Goal: Task Accomplishment & Management: Complete application form

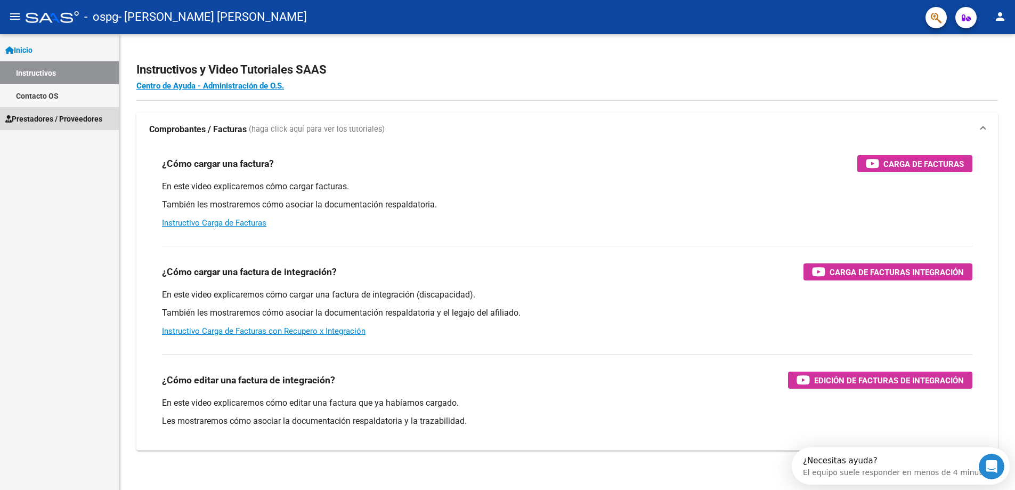
click at [98, 110] on link "Prestadores / Proveedores" at bounding box center [59, 118] width 119 height 23
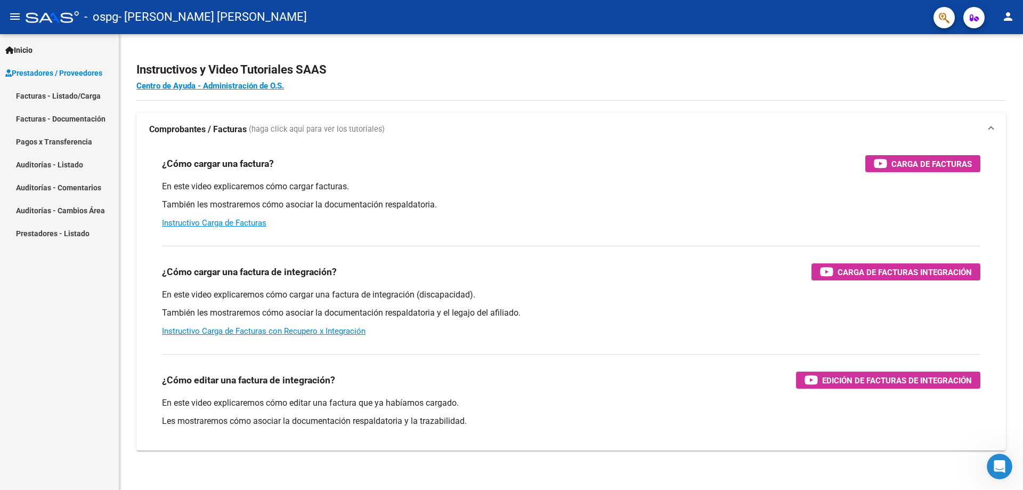
click at [87, 97] on link "Facturas - Listado/Carga" at bounding box center [59, 95] width 119 height 23
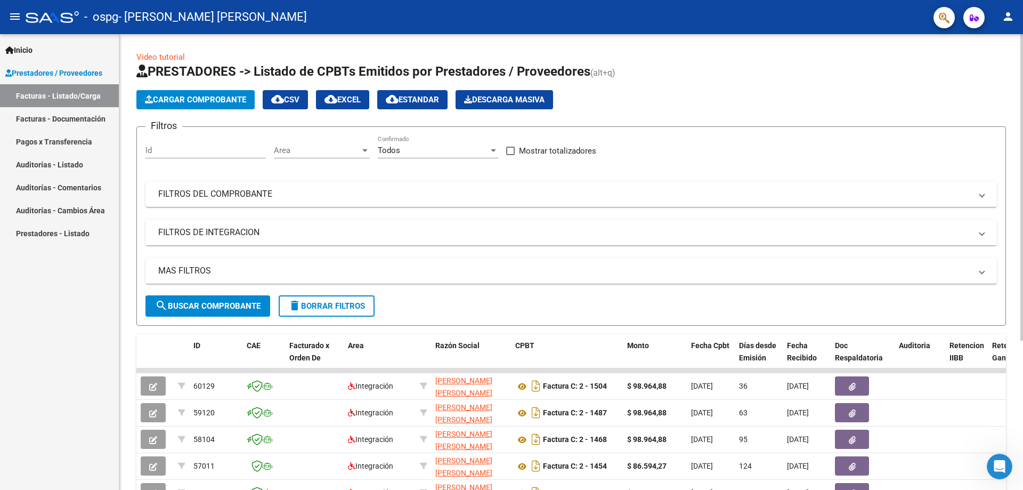
click at [216, 101] on span "Cargar Comprobante" at bounding box center [195, 100] width 101 height 10
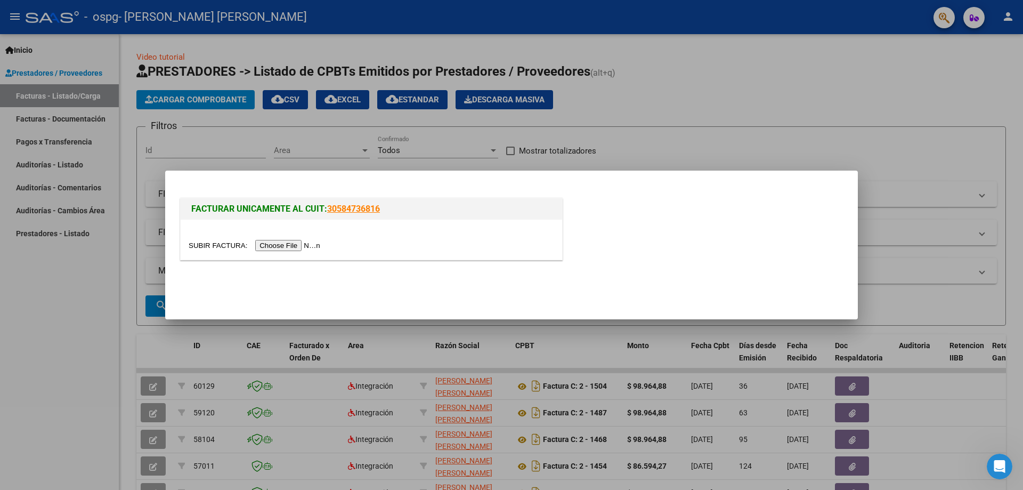
click at [314, 242] on input "file" at bounding box center [256, 245] width 135 height 11
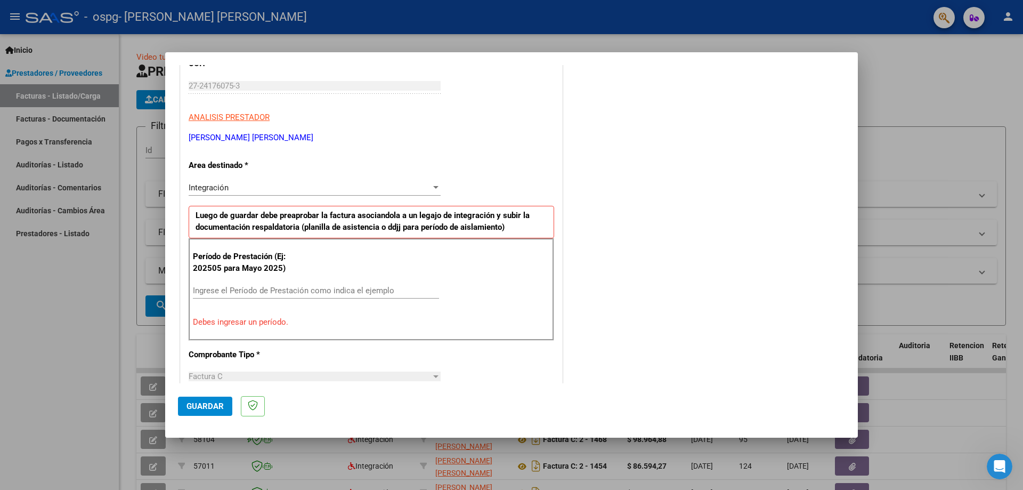
scroll to position [160, 0]
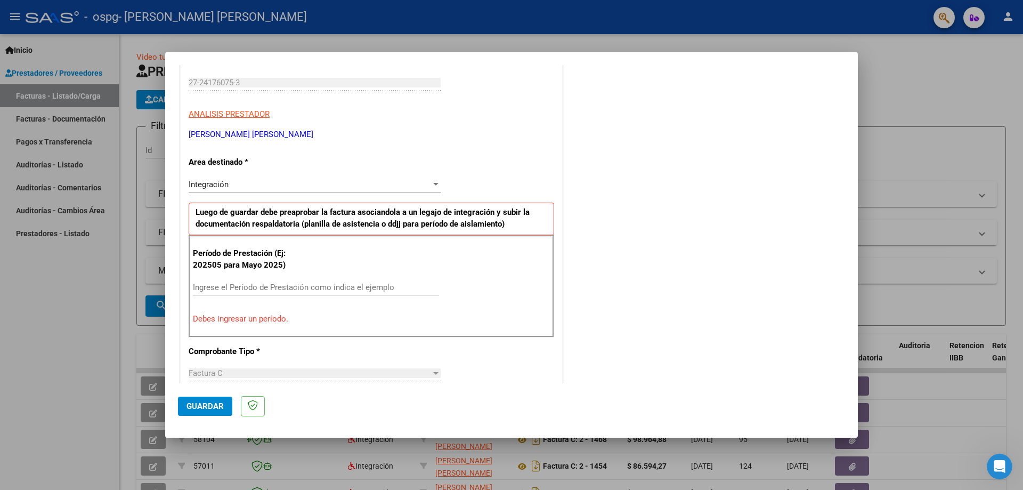
click at [411, 184] on div "Integración" at bounding box center [310, 185] width 242 height 10
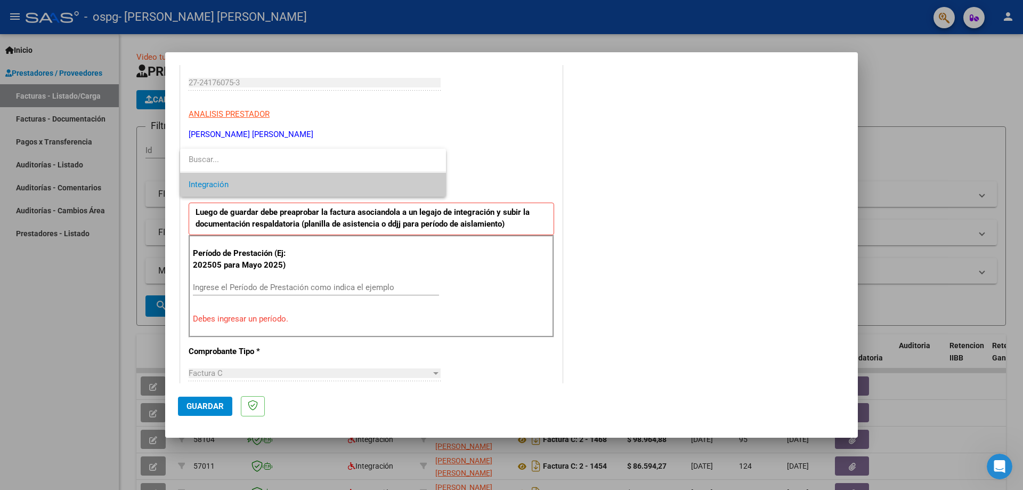
click at [373, 168] on input "dropdown search" at bounding box center [313, 160] width 266 height 24
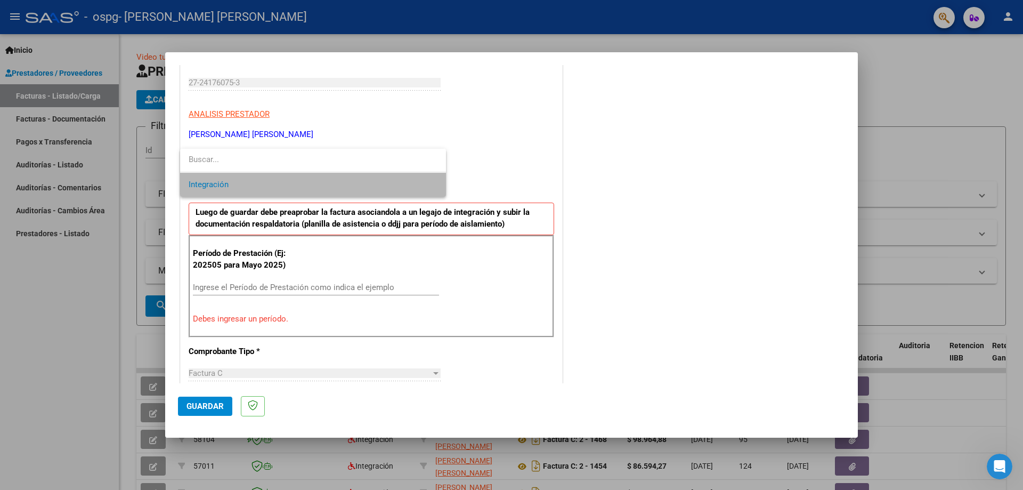
click at [368, 181] on span "Integración" at bounding box center [313, 185] width 249 height 24
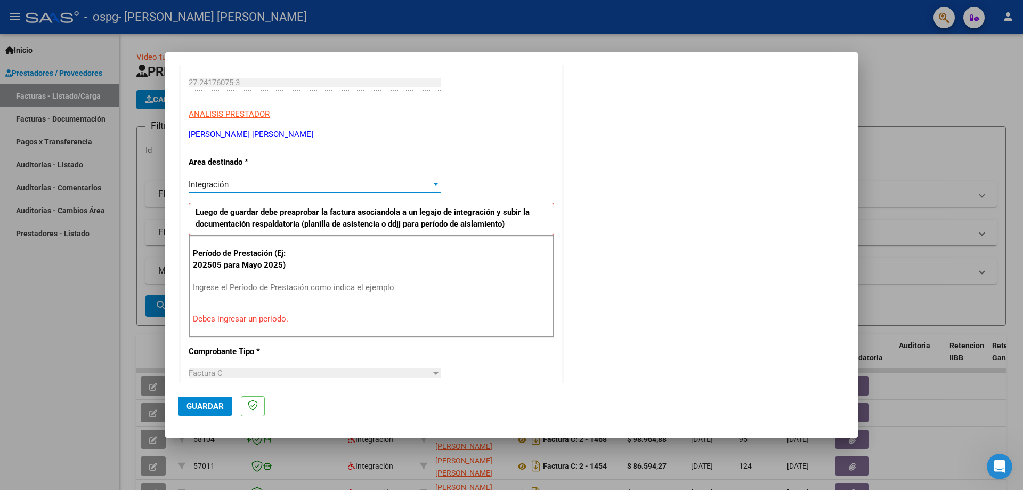
click at [280, 284] on input "Ingrese el Período de Prestación como indica el ejemplo" at bounding box center [316, 287] width 246 height 10
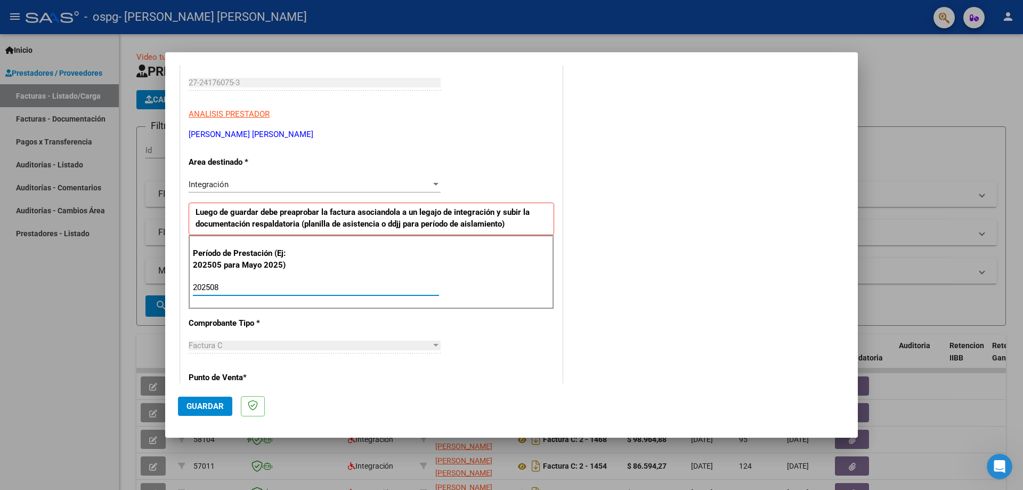
type input "202508"
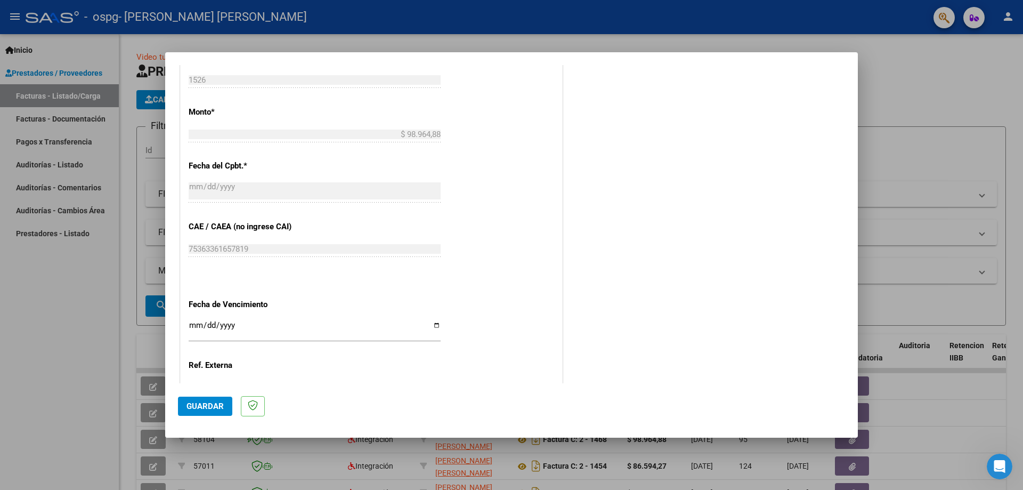
scroll to position [586, 0]
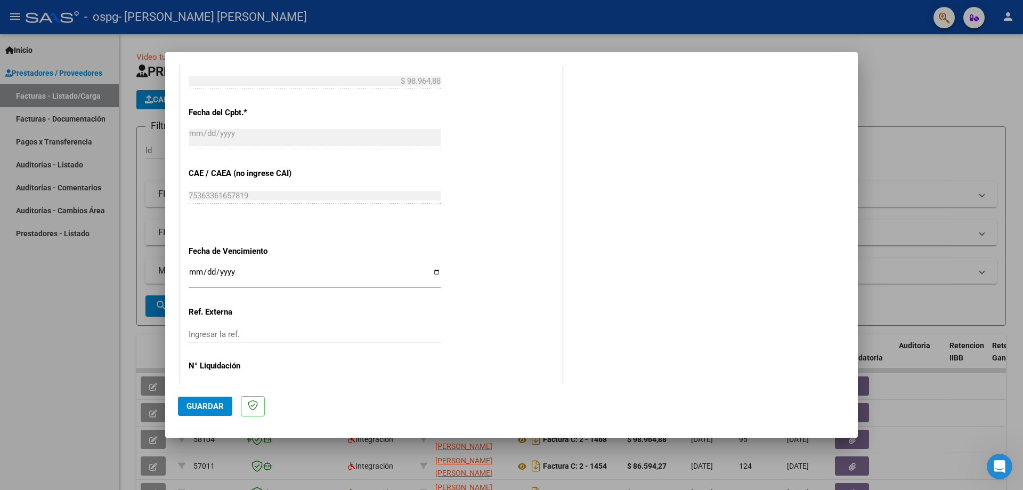
click at [441, 270] on div "CUIT * 27-24176075-3 Ingresar CUIT ANALISIS PRESTADOR CANELO [PERSON_NAME] Area…" at bounding box center [372, 13] width 382 height 802
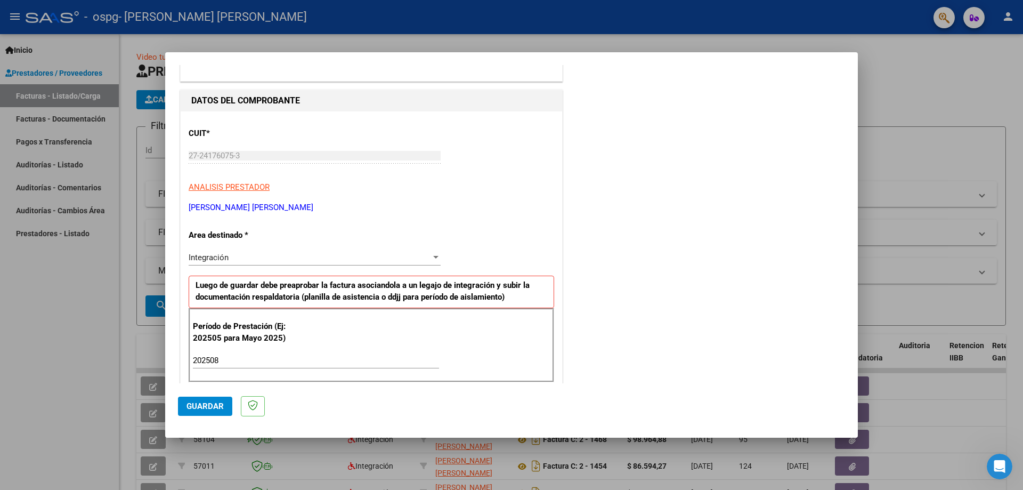
scroll to position [0, 0]
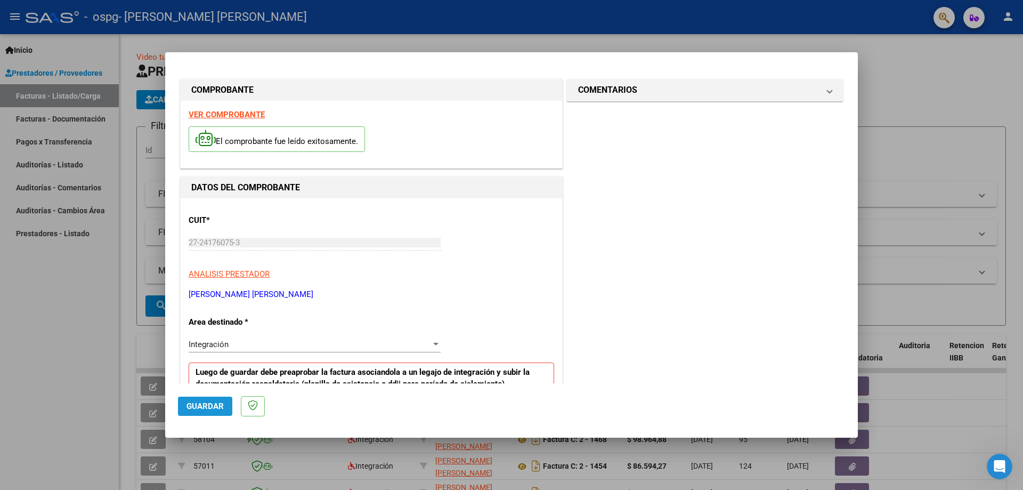
click at [214, 405] on span "Guardar" at bounding box center [205, 406] width 37 height 10
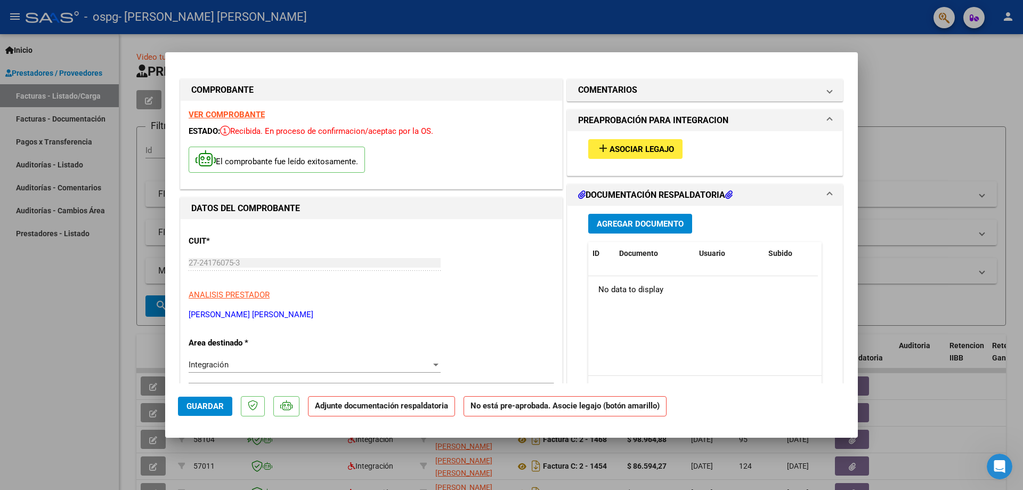
click at [626, 145] on span "Asociar Legajo" at bounding box center [642, 149] width 64 height 10
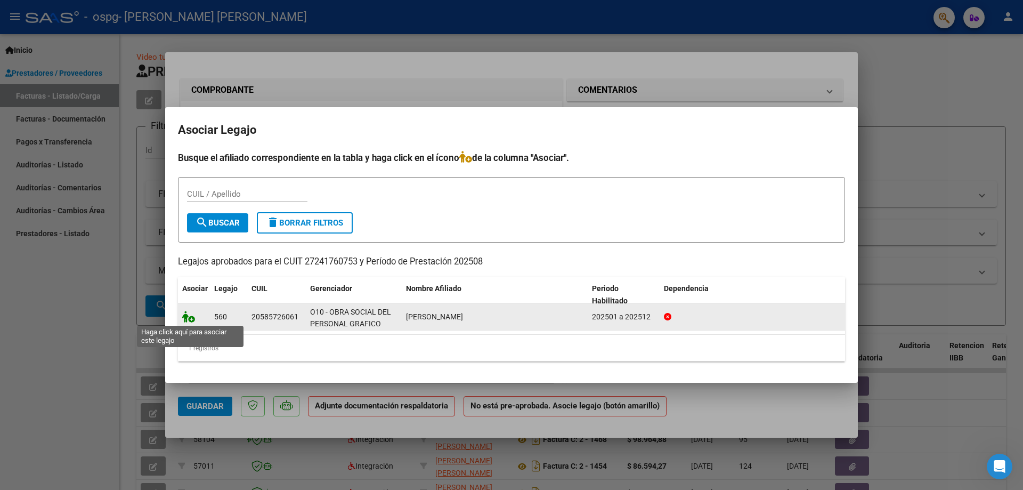
click at [193, 320] on icon at bounding box center [188, 317] width 13 height 12
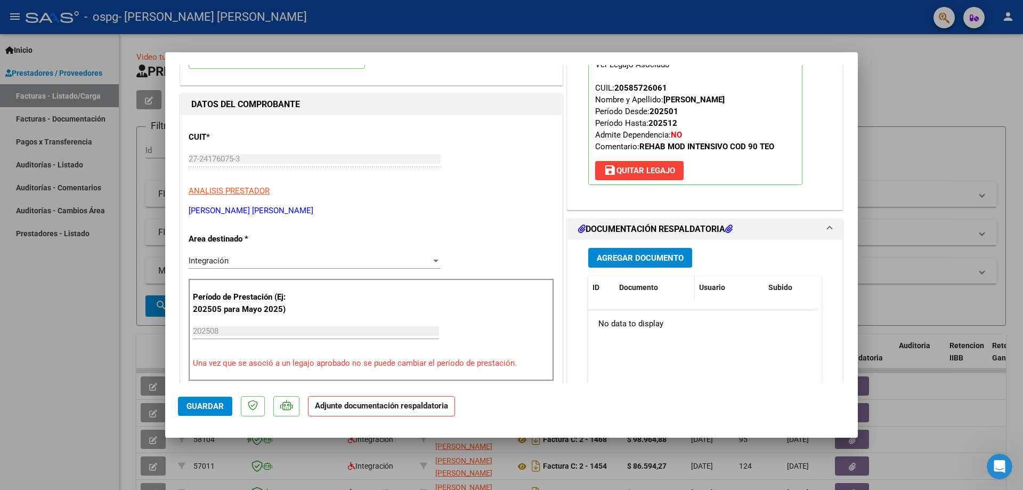
scroll to position [107, 0]
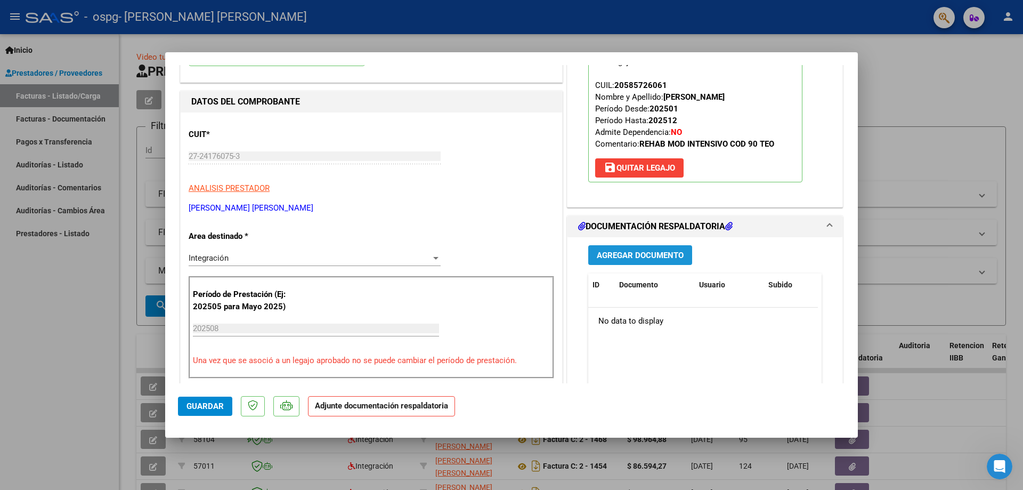
click at [632, 261] on button "Agregar Documento" at bounding box center [640, 255] width 104 height 20
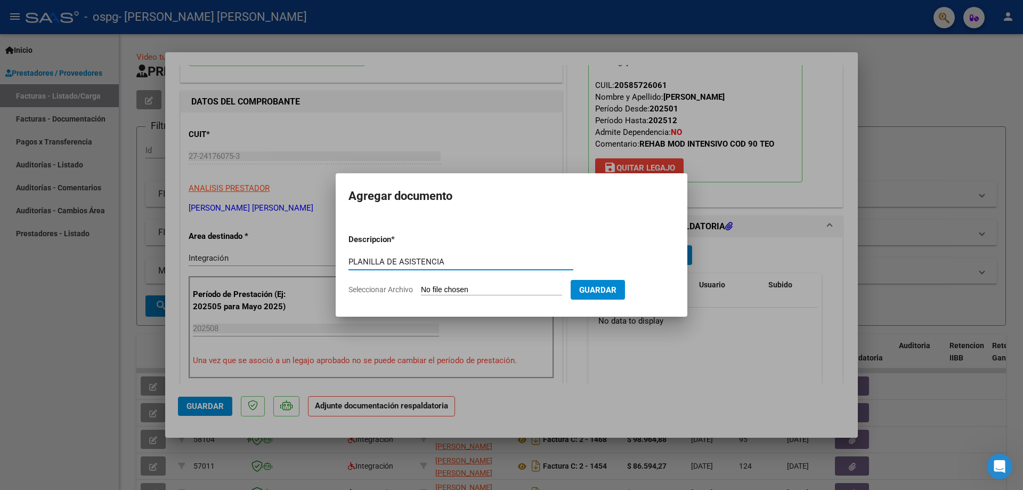
type input "PLANILLA DE ASISTENCIA"
click at [506, 288] on input "Seleccionar Archivo" at bounding box center [491, 290] width 141 height 10
type input "C:\fakepath\[PERSON_NAME][DATE].pdf"
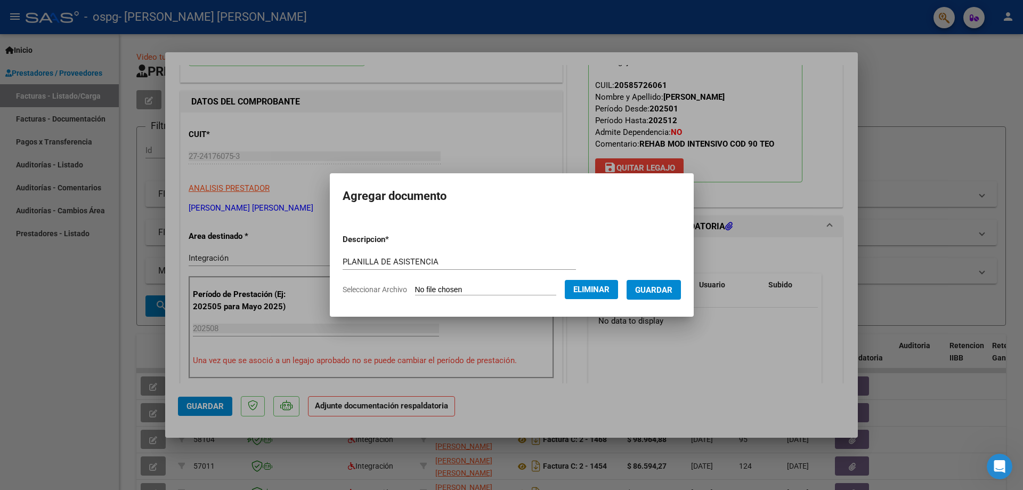
click at [656, 299] on button "Guardar" at bounding box center [654, 290] width 54 height 20
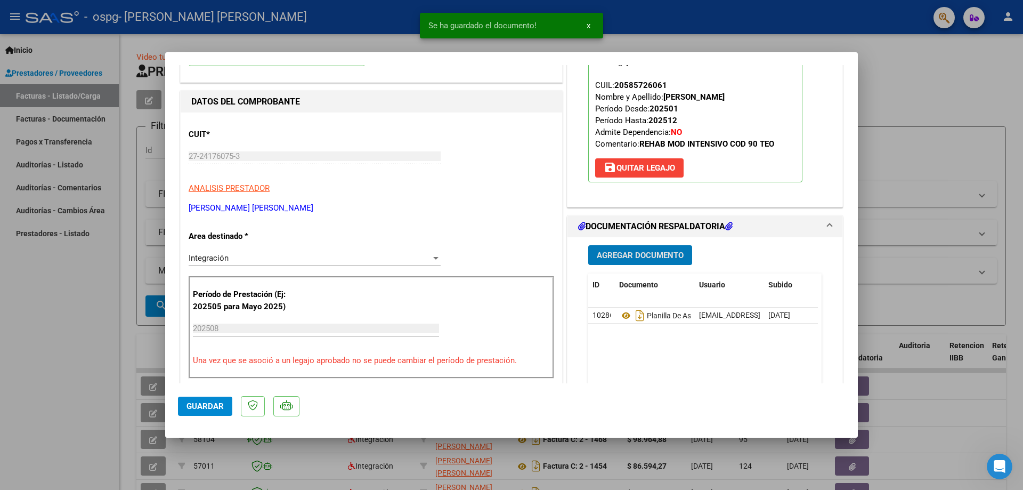
scroll to position [0, 0]
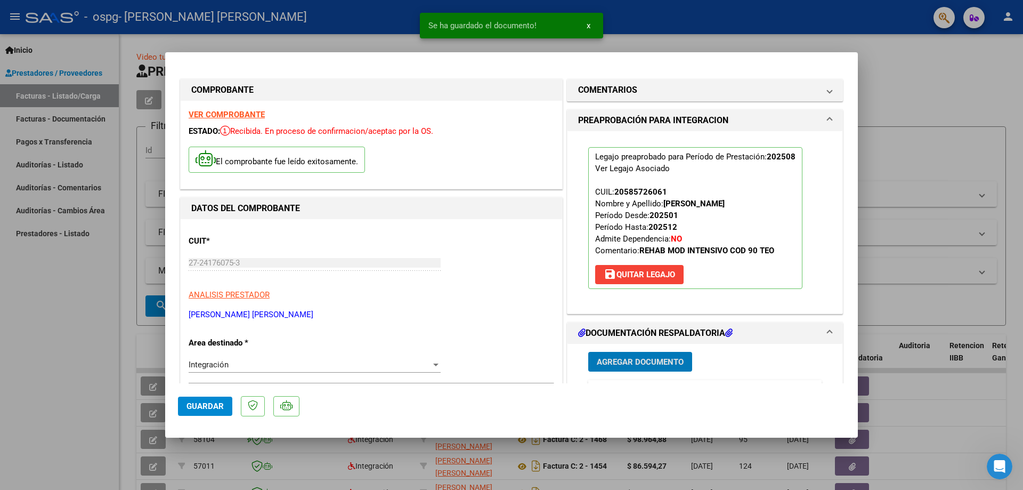
click at [204, 411] on button "Guardar" at bounding box center [205, 406] width 54 height 19
click at [382, 463] on div at bounding box center [511, 245] width 1023 height 490
type input "$ 0,00"
